Goal: Task Accomplishment & Management: Complete application form

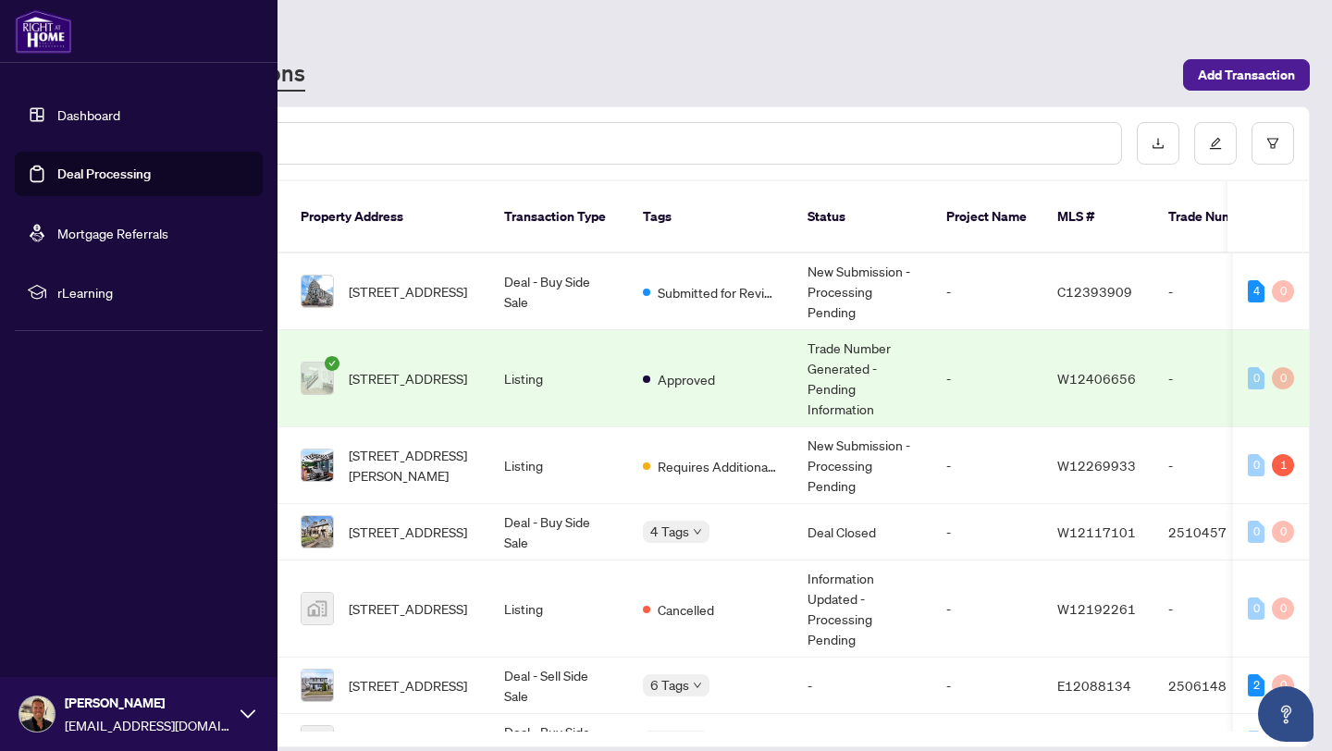
click at [105, 108] on link "Dashboard" at bounding box center [88, 114] width 63 height 17
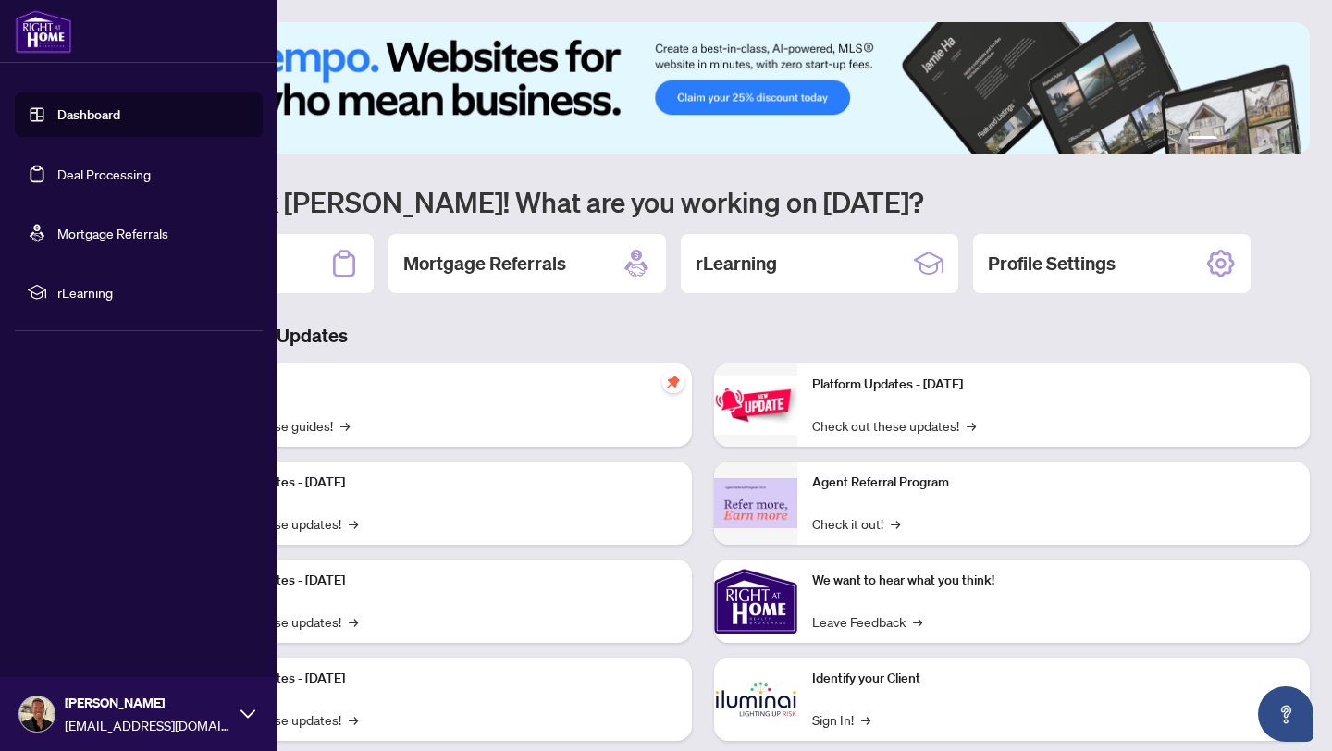
click at [94, 174] on link "Deal Processing" at bounding box center [103, 174] width 93 height 17
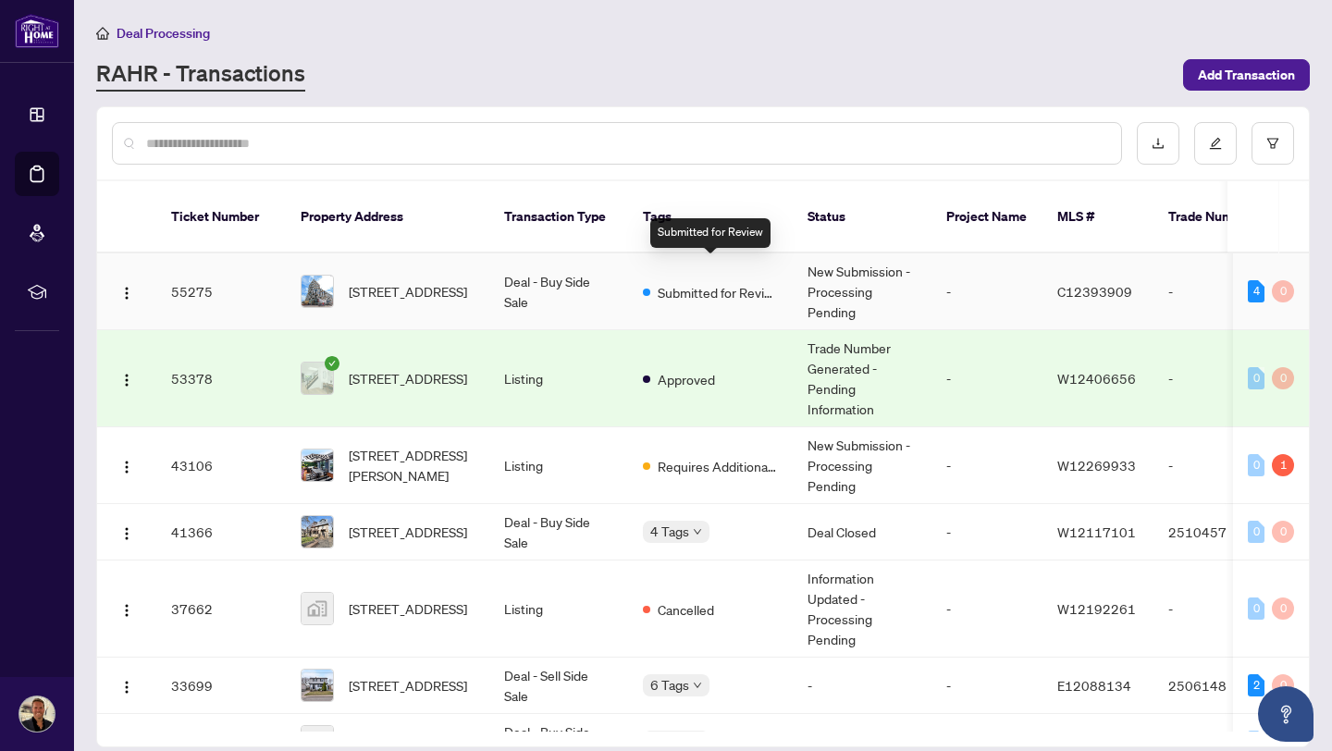
click at [711, 282] on span "Submitted for Review" at bounding box center [718, 292] width 120 height 20
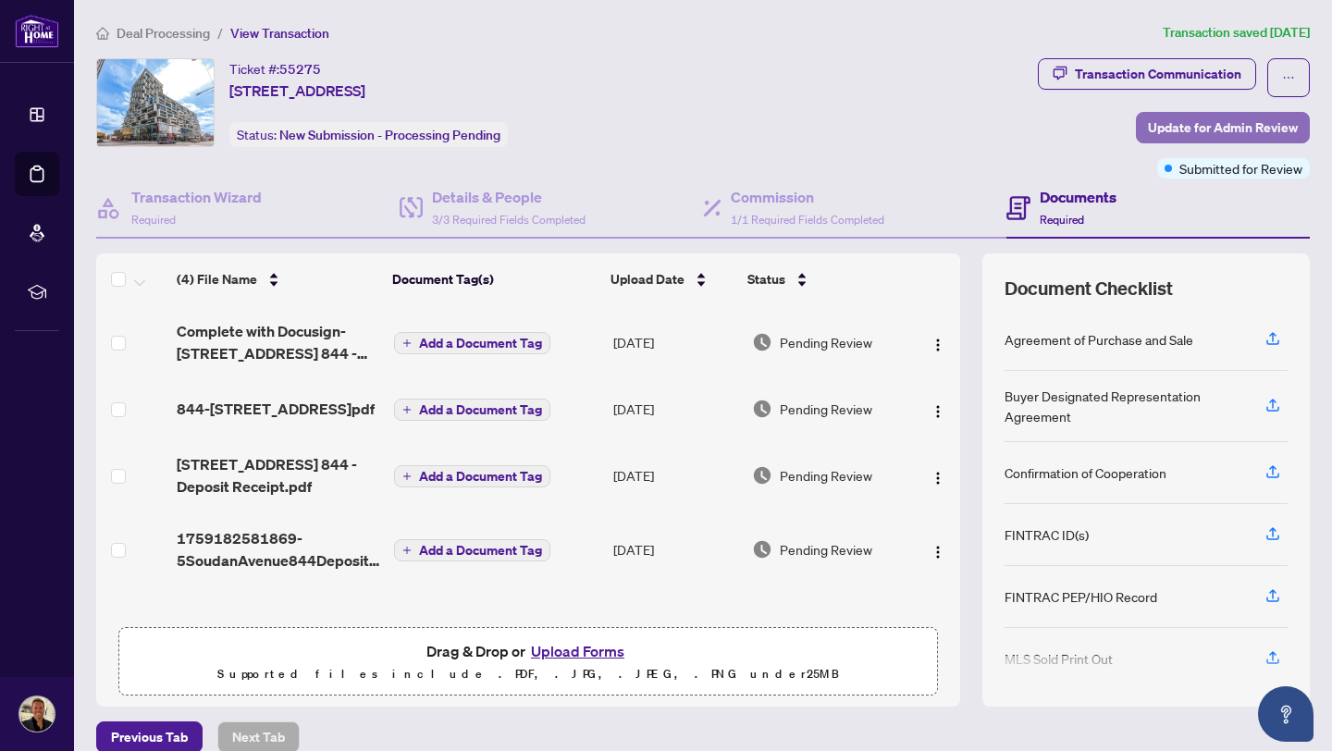
click at [1219, 130] on span "Update for Admin Review" at bounding box center [1223, 128] width 150 height 30
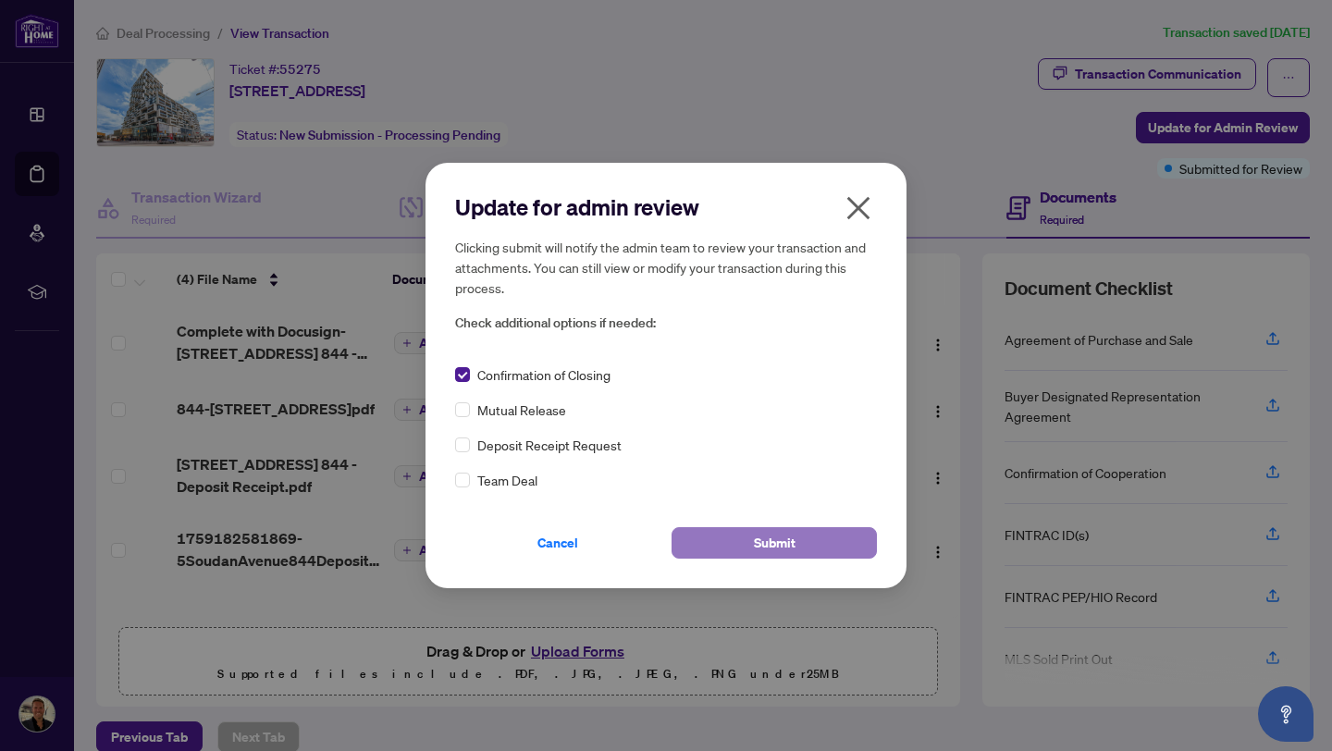
click at [734, 549] on button "Submit" at bounding box center [774, 542] width 205 height 31
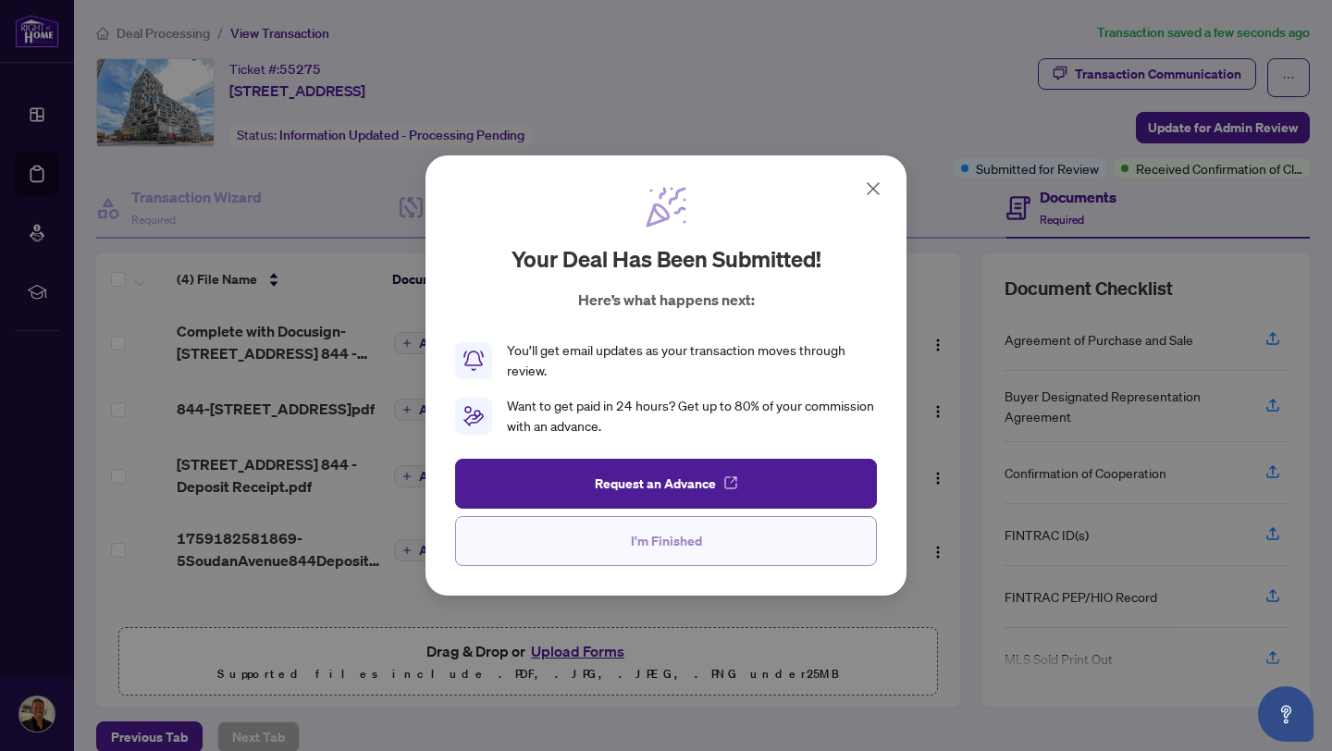
click at [694, 541] on span "I'm Finished" at bounding box center [666, 541] width 71 height 30
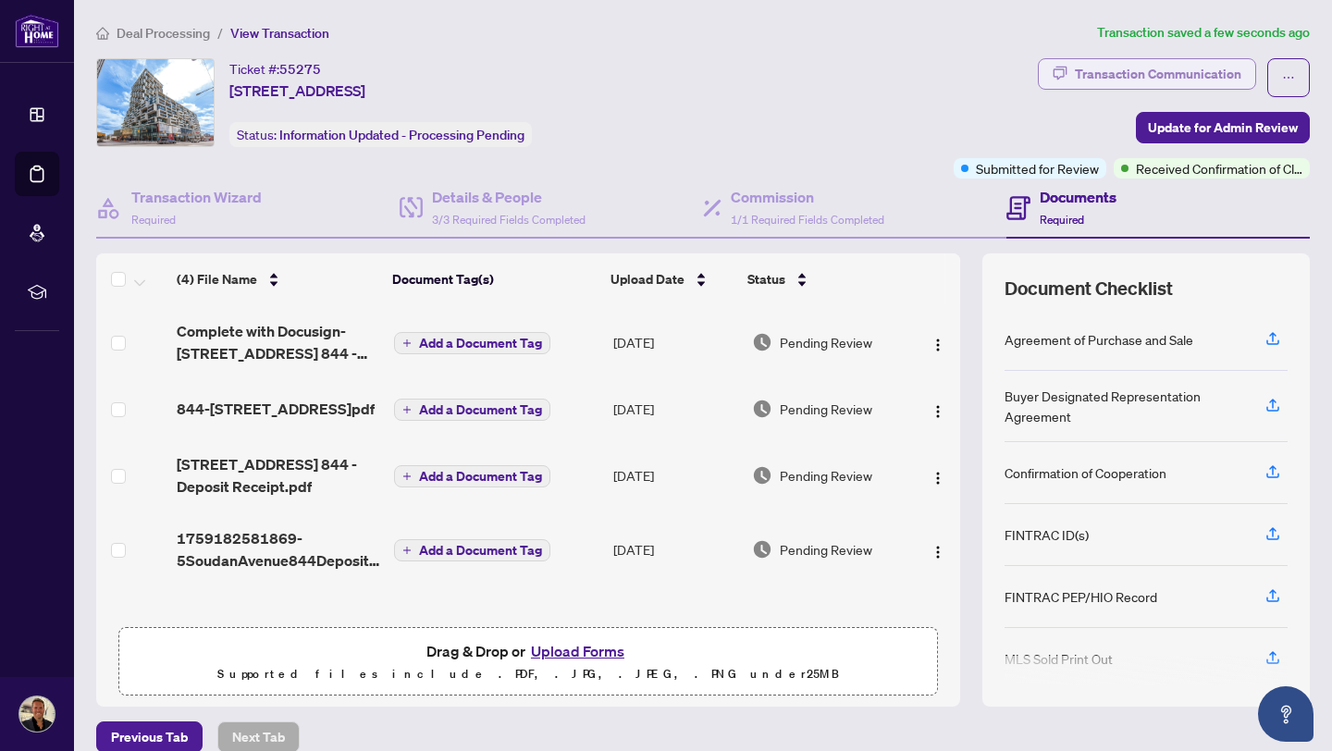
click at [1162, 64] on div "Transaction Communication" at bounding box center [1158, 74] width 167 height 30
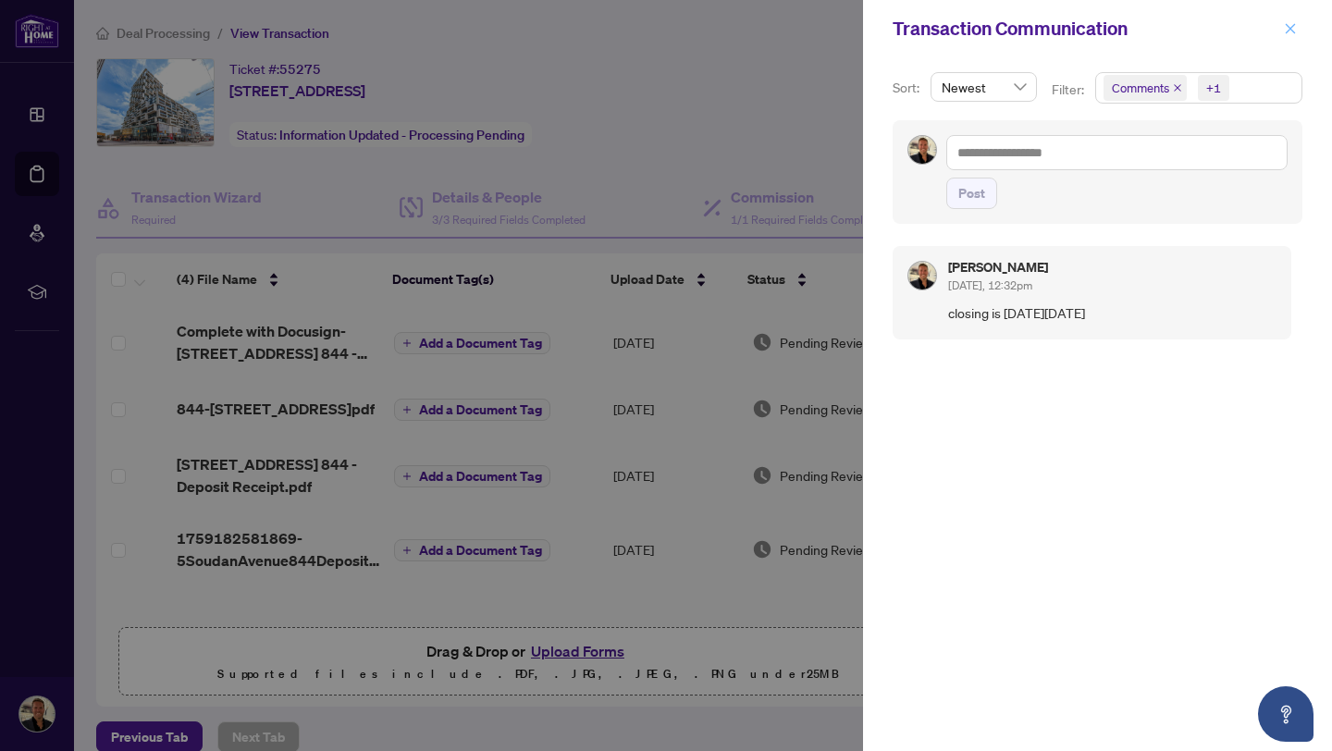
click at [1292, 28] on icon "close" at bounding box center [1290, 28] width 13 height 13
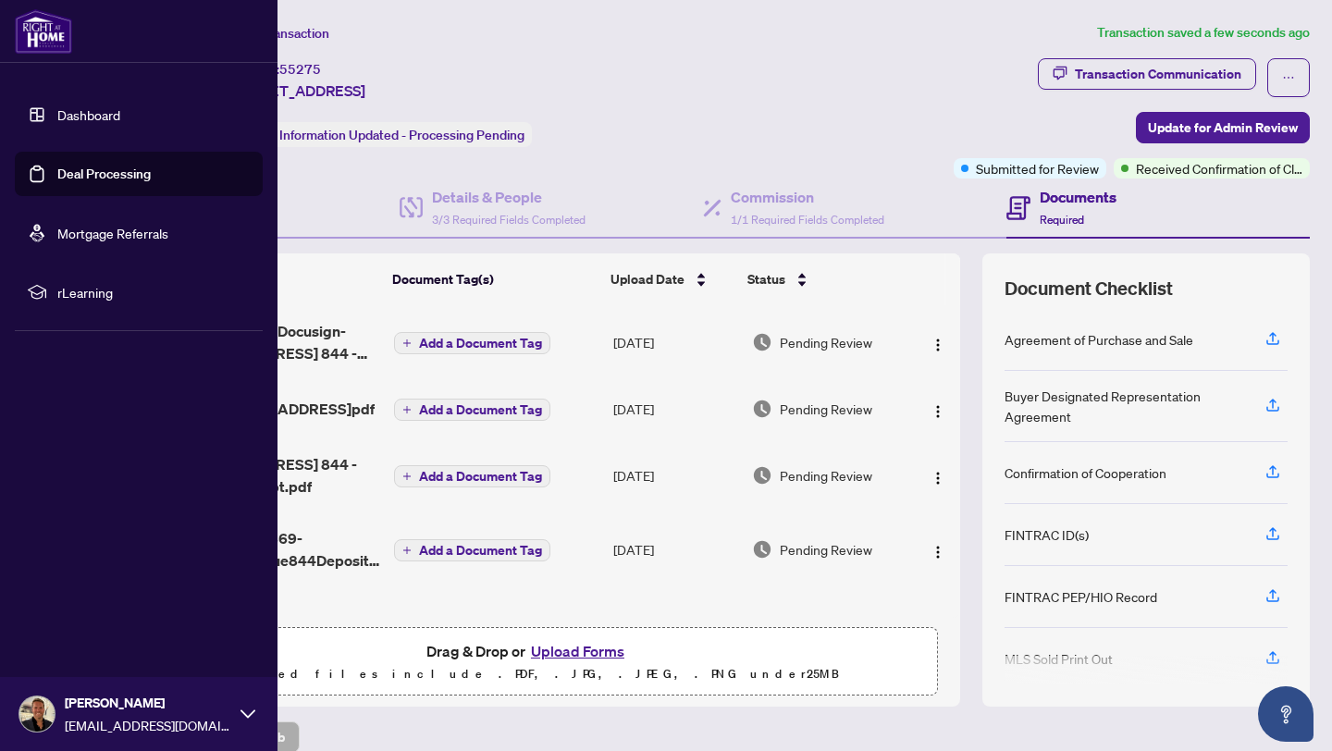
click at [105, 169] on link "Deal Processing" at bounding box center [103, 174] width 93 height 17
